Goal: Information Seeking & Learning: Learn about a topic

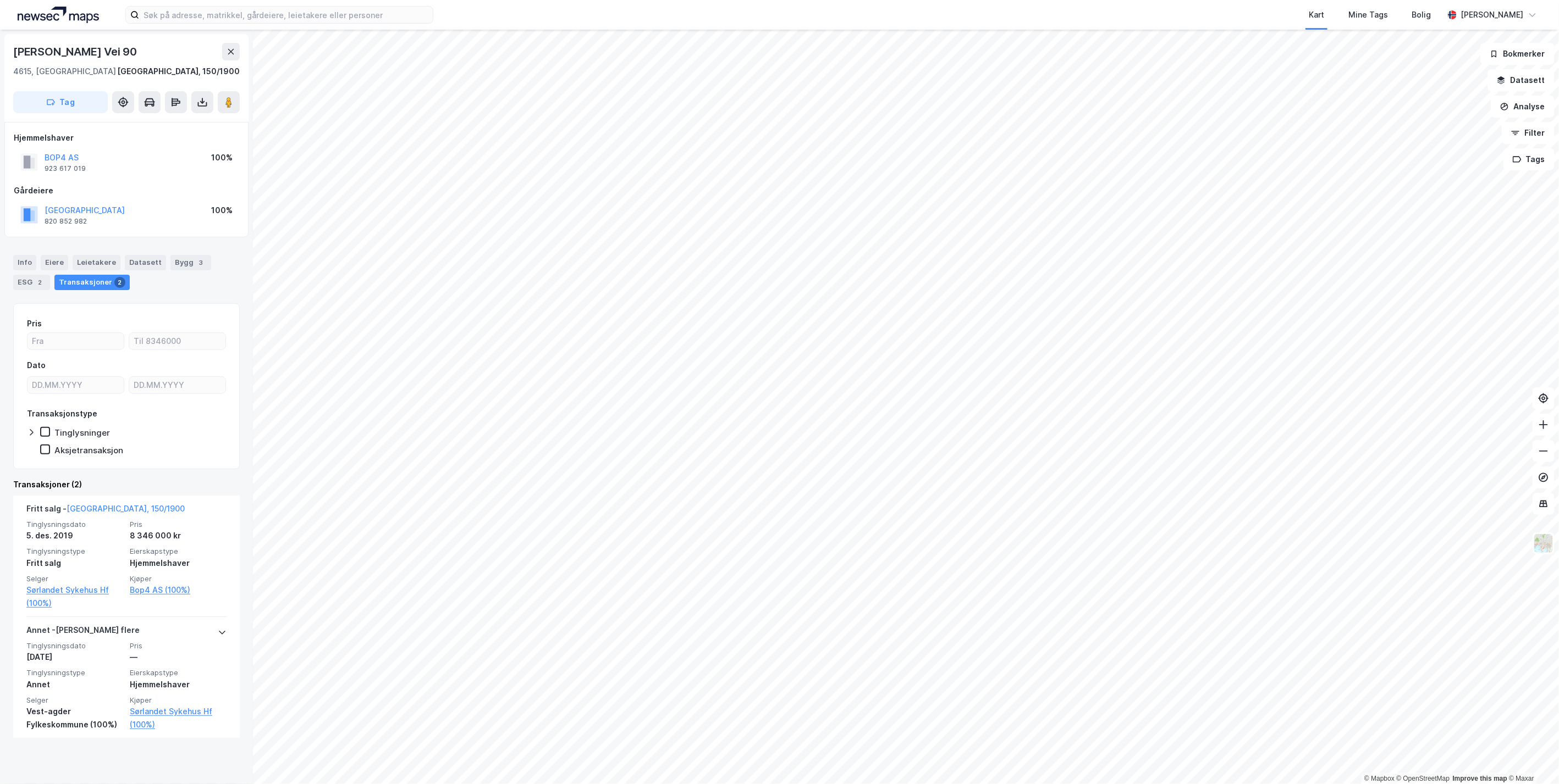
click at [252, 426] on div "© Mapbox © OpenStreetMap Improve this map © Maxar Andreas [STREET_ADDRESS], 150…" at bounding box center [780, 406] width 1559 height 754
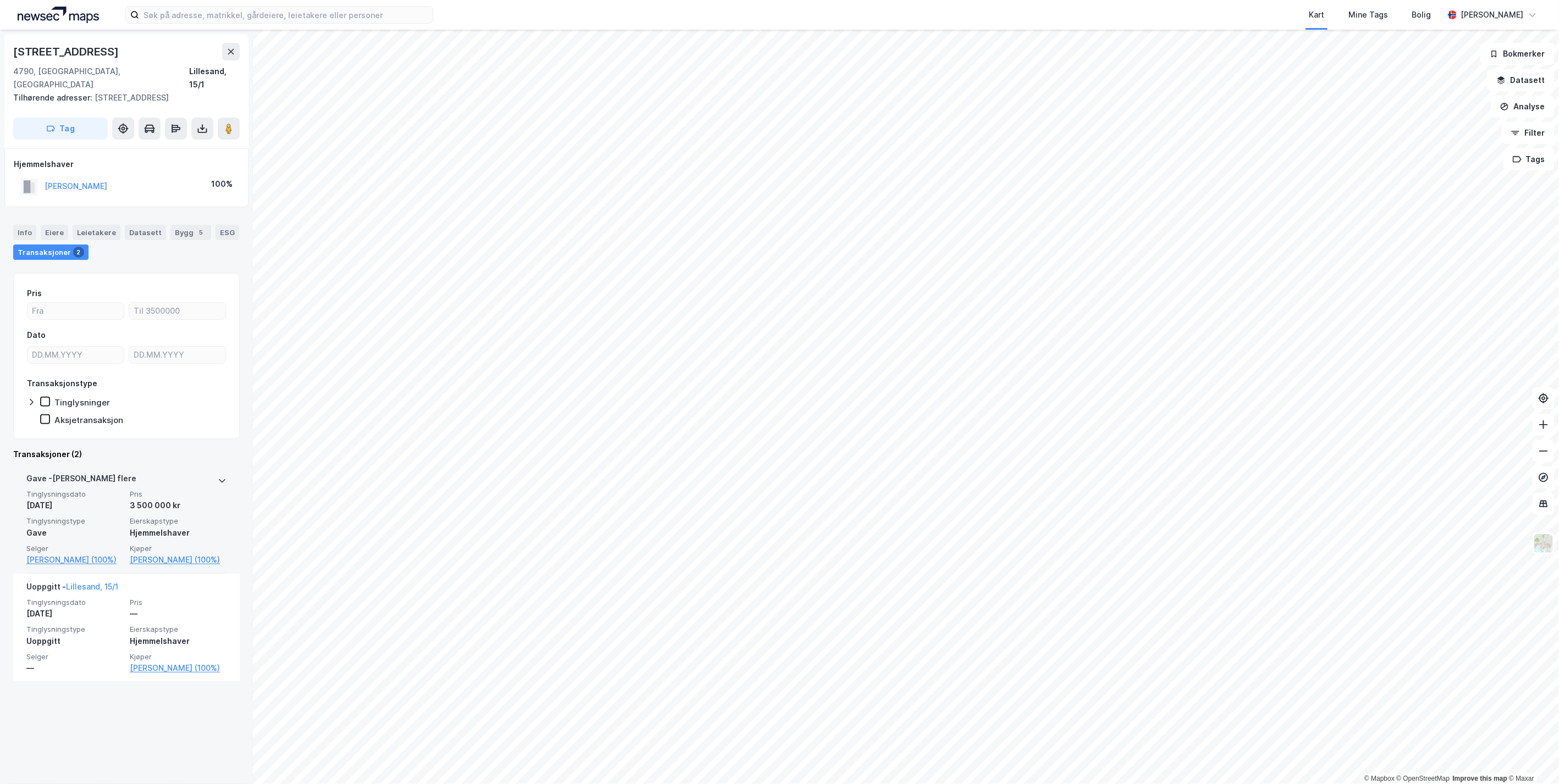
click at [218, 476] on icon at bounding box center [222, 480] width 9 height 9
click at [219, 479] on icon at bounding box center [222, 480] width 6 height 4
click at [218, 476] on icon at bounding box center [222, 480] width 9 height 9
